Goal: Information Seeking & Learning: Find contact information

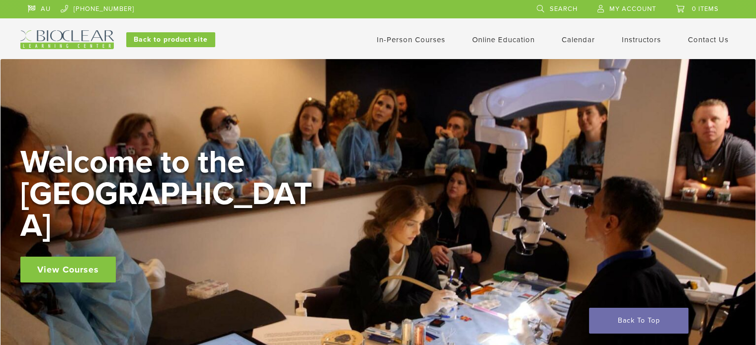
click at [70, 37] on img at bounding box center [66, 39] width 93 height 19
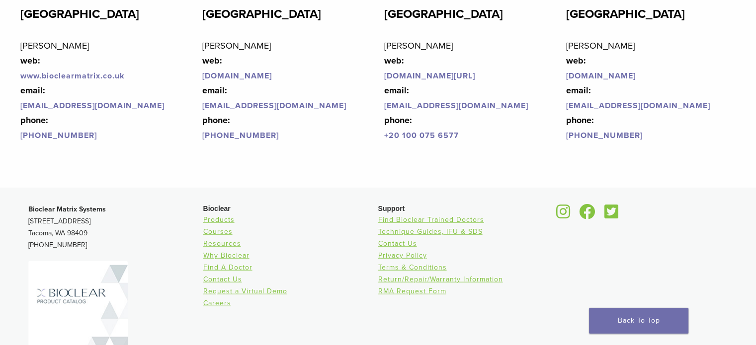
scroll to position [2484, 0]
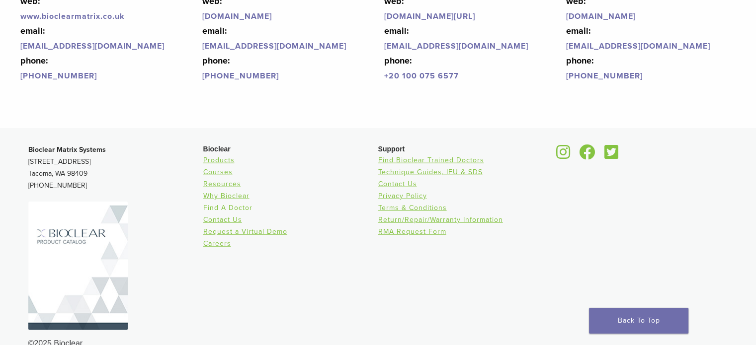
click at [231, 208] on link "Find A Doctor" at bounding box center [227, 208] width 49 height 8
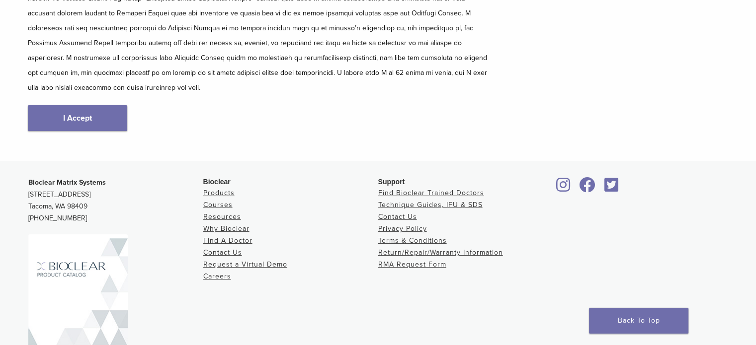
scroll to position [230, 0]
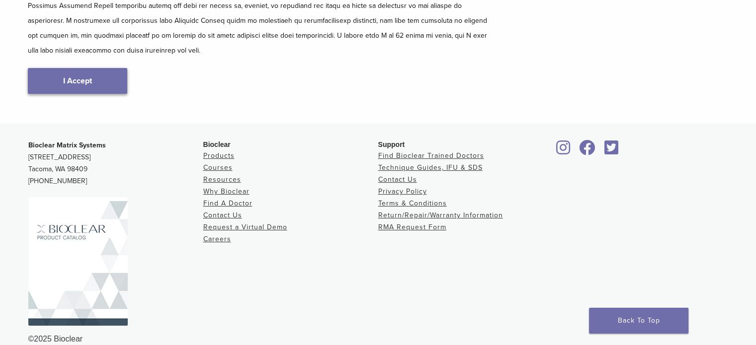
click at [97, 74] on link "I Accept" at bounding box center [77, 81] width 99 height 26
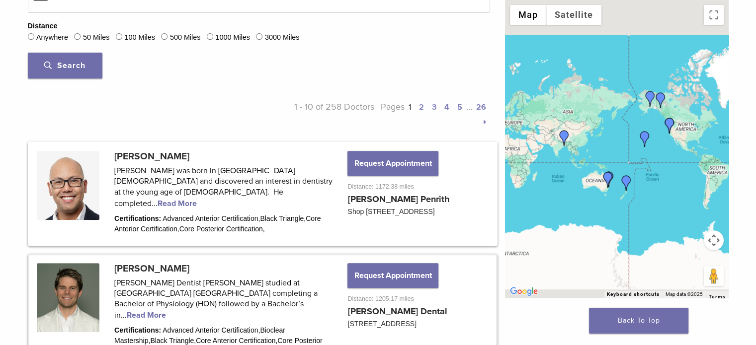
scroll to position [398, 0]
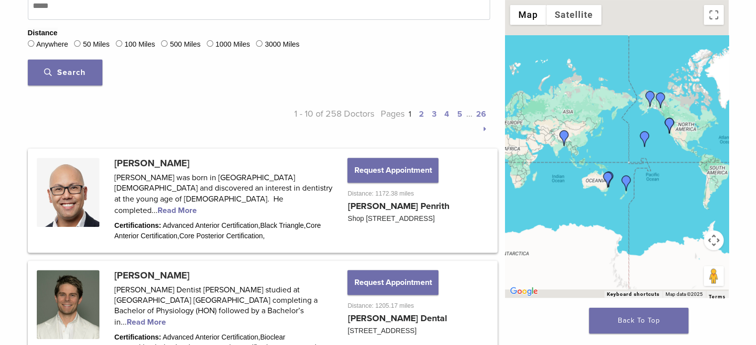
click at [607, 179] on img "Dr. Geoffrey Wan" at bounding box center [608, 180] width 16 height 16
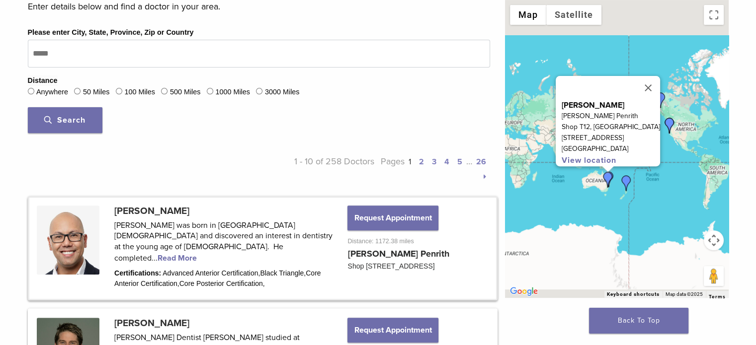
scroll to position [297, 0]
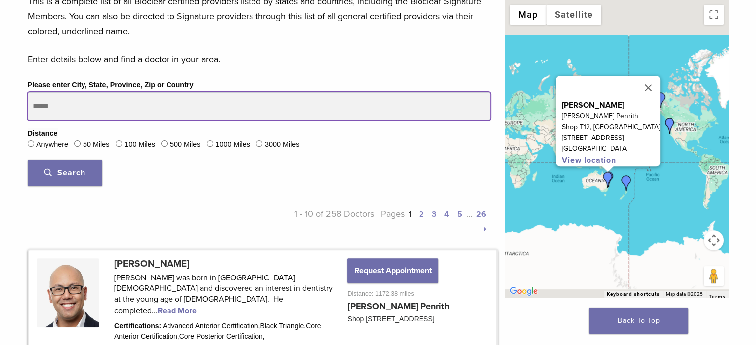
drag, startPoint x: 81, startPoint y: 112, endPoint x: 31, endPoint y: 110, distance: 50.7
click at [31, 110] on input "Please enter City, State, Province, Zip or Country" at bounding box center [259, 106] width 462 height 28
click at [56, 101] on input "Please enter City, State, Province, Zip or Country" at bounding box center [259, 106] width 462 height 28
click at [28, 160] on button "Search" at bounding box center [65, 173] width 75 height 26
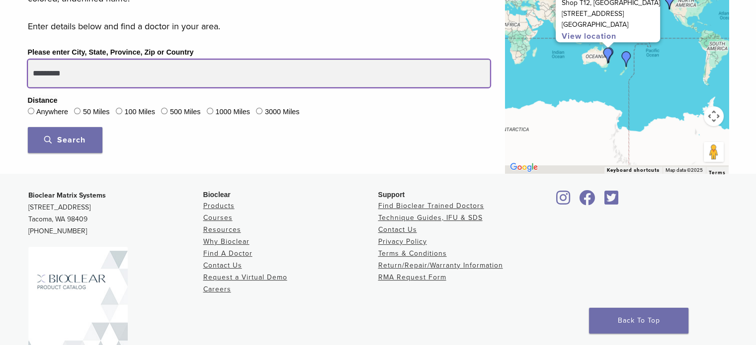
scroll to position [347, 0]
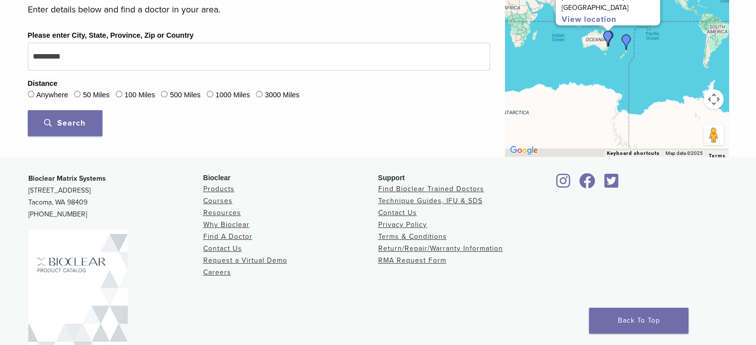
click at [59, 119] on span "Search" at bounding box center [64, 123] width 41 height 10
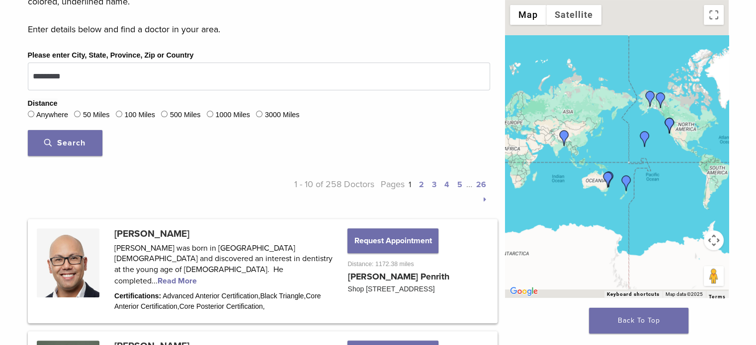
scroll to position [348, 0]
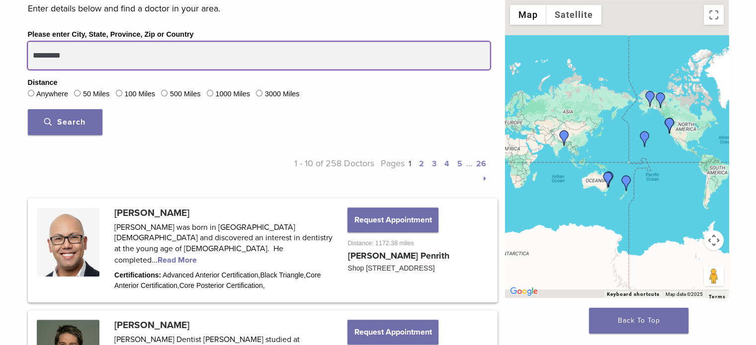
click at [75, 55] on input "*********" at bounding box center [259, 56] width 462 height 28
type input "*"
type input "******"
click at [28, 109] on button "Search" at bounding box center [65, 122] width 75 height 26
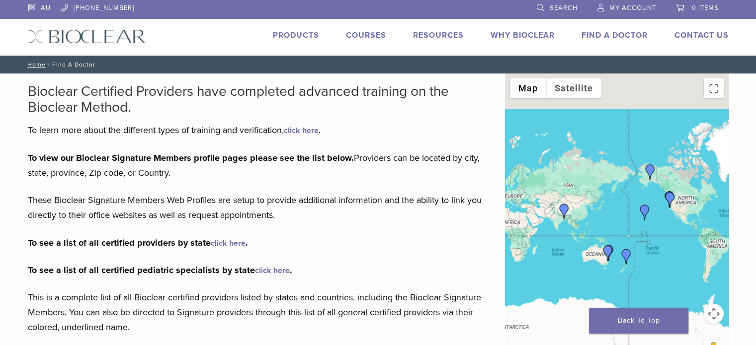
scroll to position [0, 0]
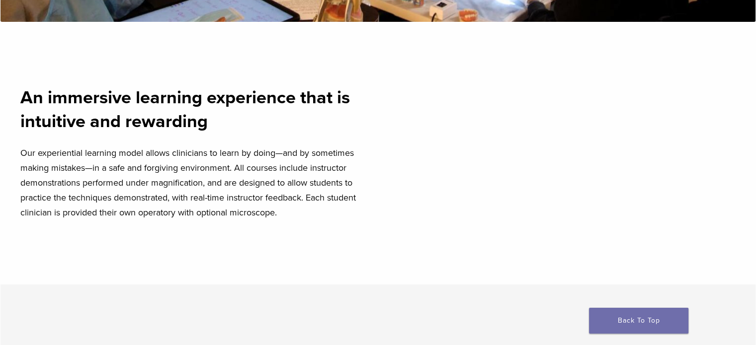
scroll to position [398, 0]
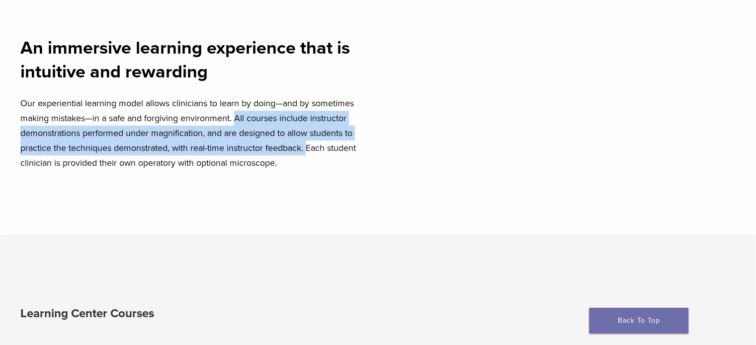
drag, startPoint x: 235, startPoint y: 121, endPoint x: 308, endPoint y: 151, distance: 78.6
click at [308, 151] on p "Our experiential learning model allows clinicians to learn by doing—and by some…" at bounding box center [196, 133] width 352 height 75
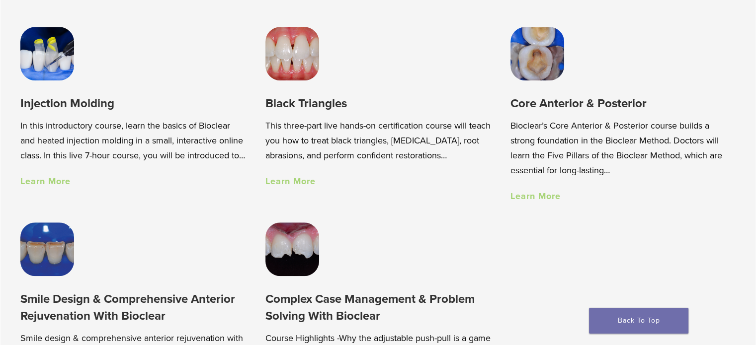
scroll to position [745, 0]
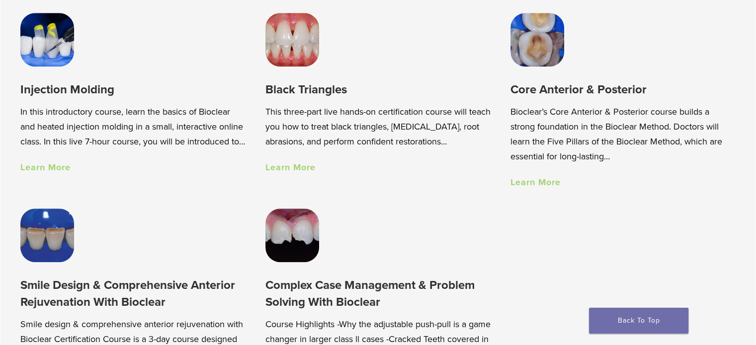
click at [54, 57] on img at bounding box center [47, 40] width 54 height 54
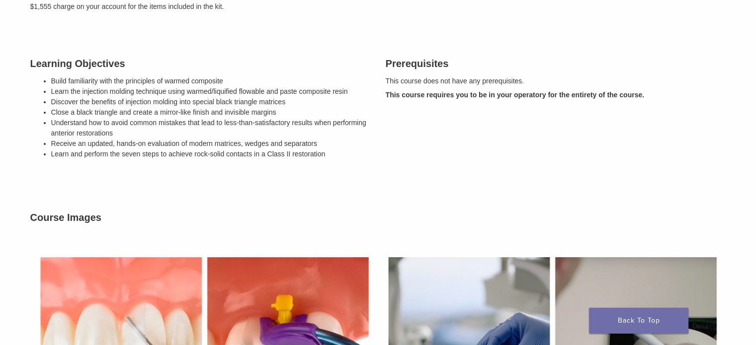
scroll to position [298, 0]
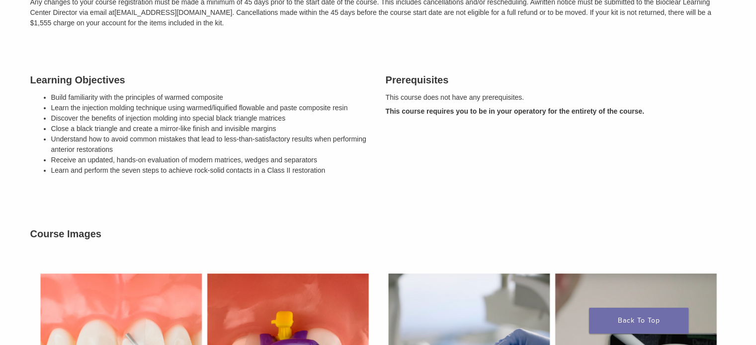
drag, startPoint x: 30, startPoint y: 78, endPoint x: 174, endPoint y: 139, distance: 156.7
click at [350, 171] on div "Learning Objectives Build familiarity with the principles of warmed composite L…" at bounding box center [200, 126] width 355 height 133
click at [115, 83] on h3 "Learning Objectives" at bounding box center [200, 80] width 340 height 15
drag, startPoint x: 30, startPoint y: 77, endPoint x: 173, endPoint y: 135, distance: 154.5
click at [326, 168] on div "Learning Objectives Build familiarity with the principles of warmed composite L…" at bounding box center [200, 126] width 355 height 133
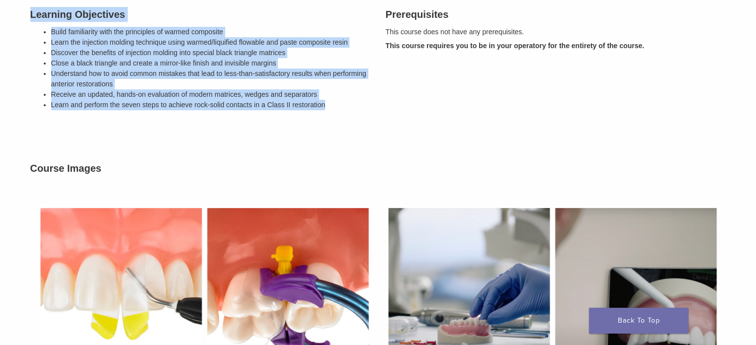
scroll to position [348, 0]
